Goal: Check status

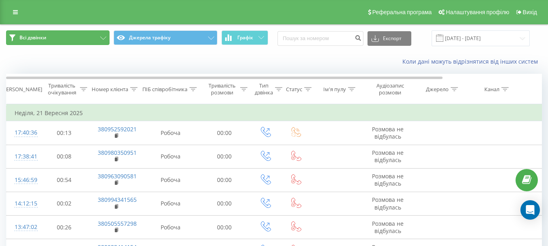
click at [20, 39] on span "Всі дзвінки" at bounding box center [32, 37] width 27 height 6
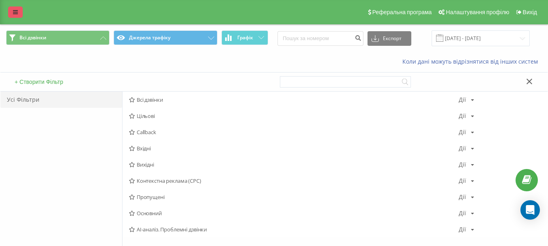
click at [13, 10] on icon at bounding box center [15, 12] width 5 height 6
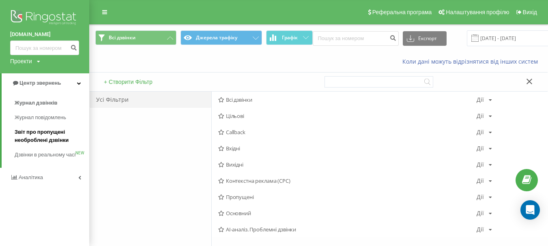
click at [54, 140] on span "Звіт про пропущені необроблені дзвінки" at bounding box center [50, 136] width 71 height 16
click at [39, 138] on span "Звіт про пропущені необроблені дзвінки" at bounding box center [50, 136] width 71 height 16
